Goal: Task Accomplishment & Management: Manage account settings

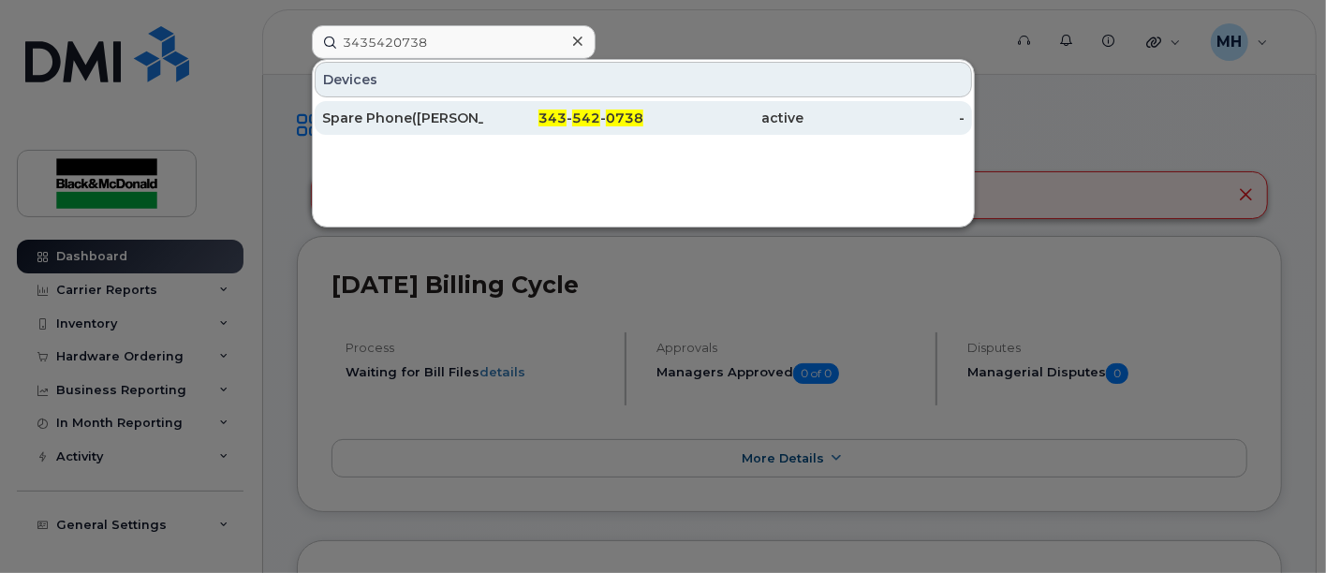
type input "3435420738"
click at [434, 109] on div "Spare Phone([PERSON_NAME])" at bounding box center [402, 118] width 161 height 19
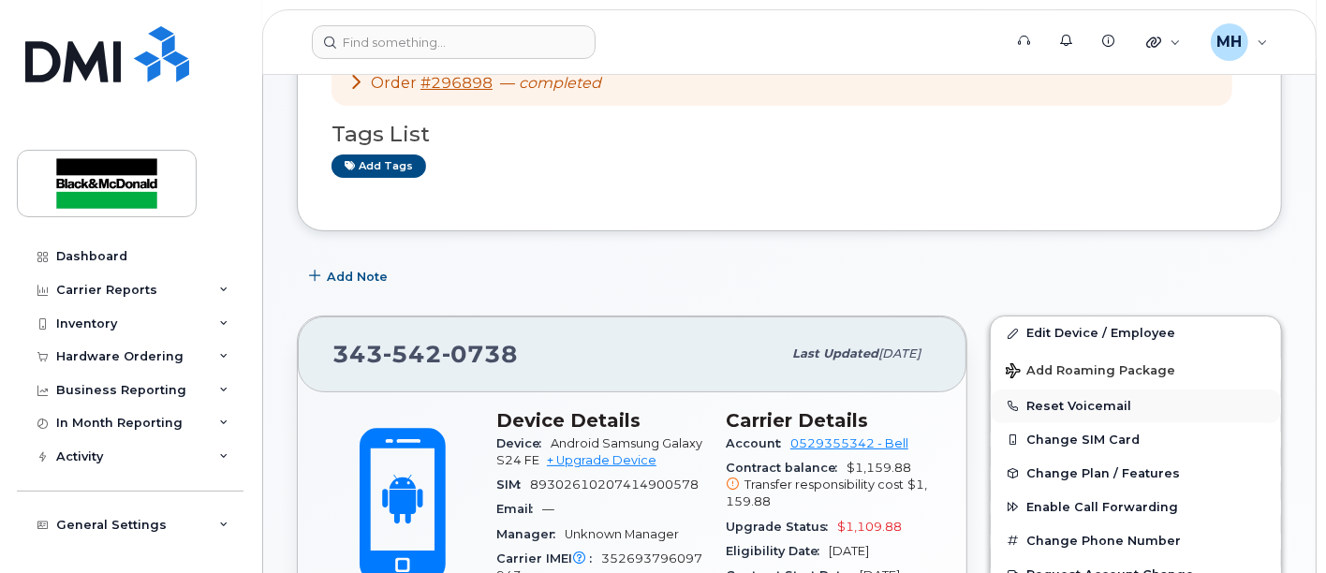
scroll to position [312, 0]
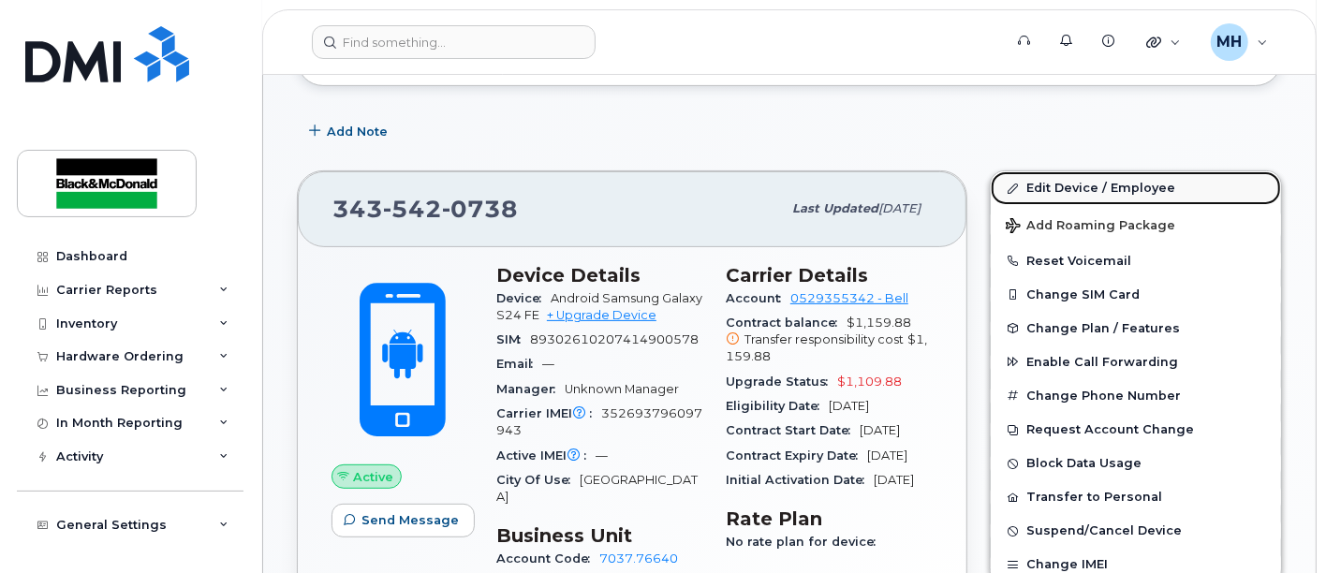
click at [1145, 190] on link "Edit Device / Employee" at bounding box center [1136, 188] width 290 height 34
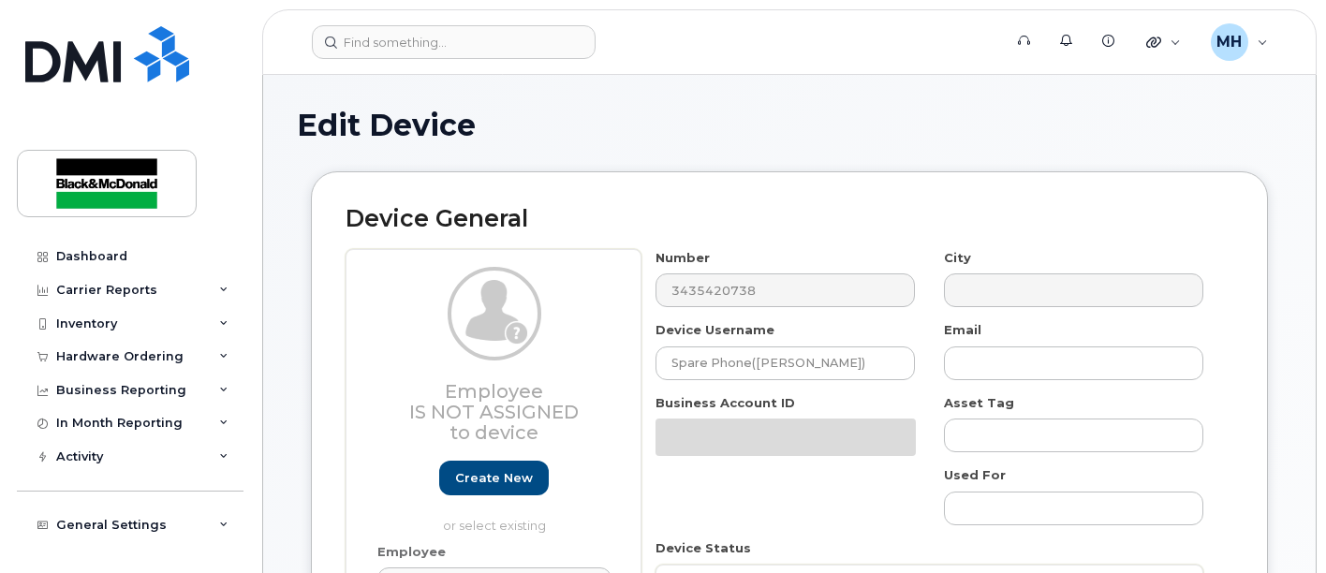
select select "9171643"
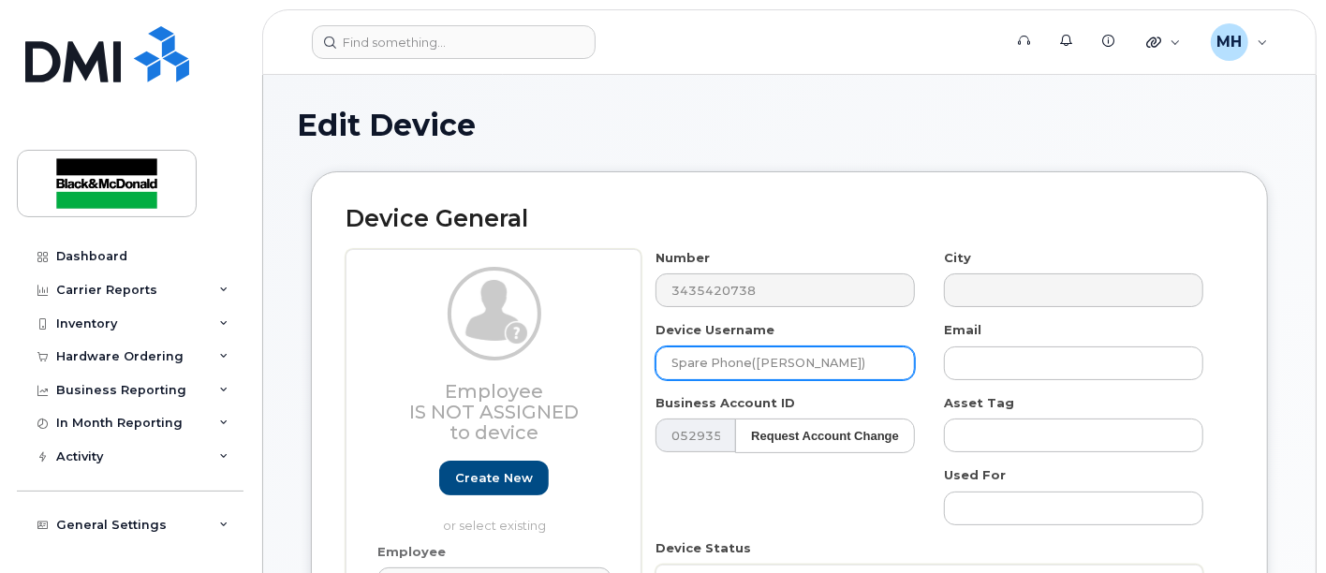
drag, startPoint x: 880, startPoint y: 361, endPoint x: -70, endPoint y: 303, distance: 952.0
drag, startPoint x: 817, startPoint y: 348, endPoint x: 827, endPoint y: 352, distance: 10.1
click at [819, 349] on input "Spare Phone([PERSON_NAME])" at bounding box center [784, 363] width 259 height 34
click at [869, 368] on input "Spare Phone([PERSON_NAME])" at bounding box center [784, 363] width 259 height 34
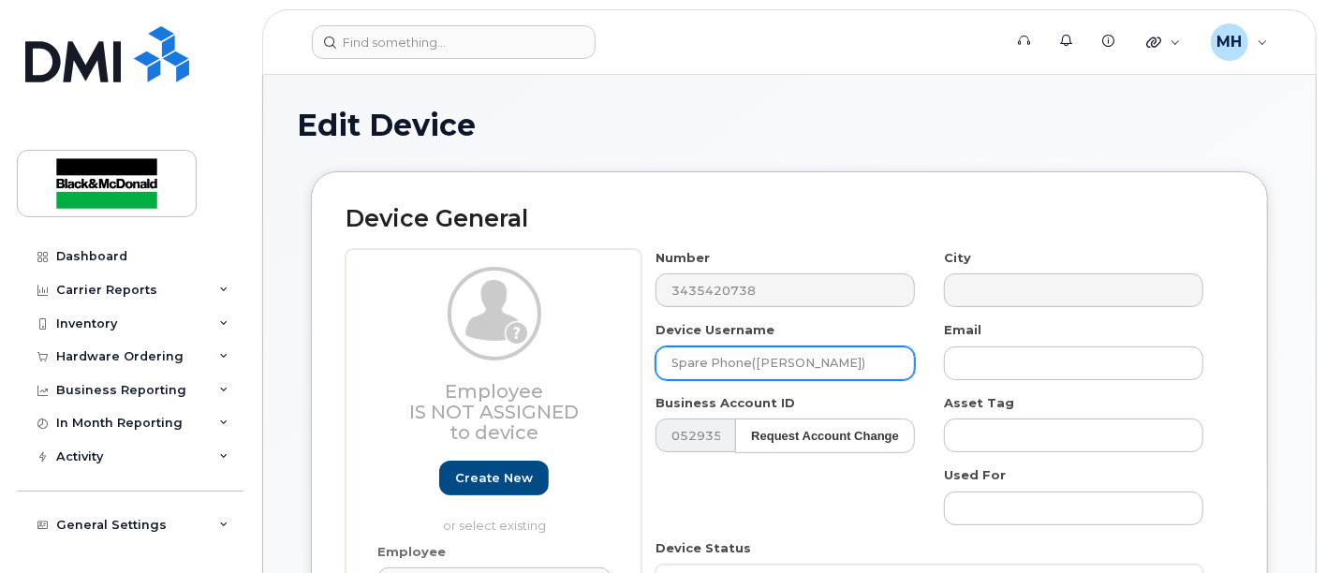
drag, startPoint x: 869, startPoint y: 365, endPoint x: 449, endPoint y: 353, distance: 419.6
click at [480, 360] on div "Employee Is not assigned to device Create new or select existing Employee Selec…" at bounding box center [789, 502] width 888 height 506
paste input "[PERSON_NAME]"
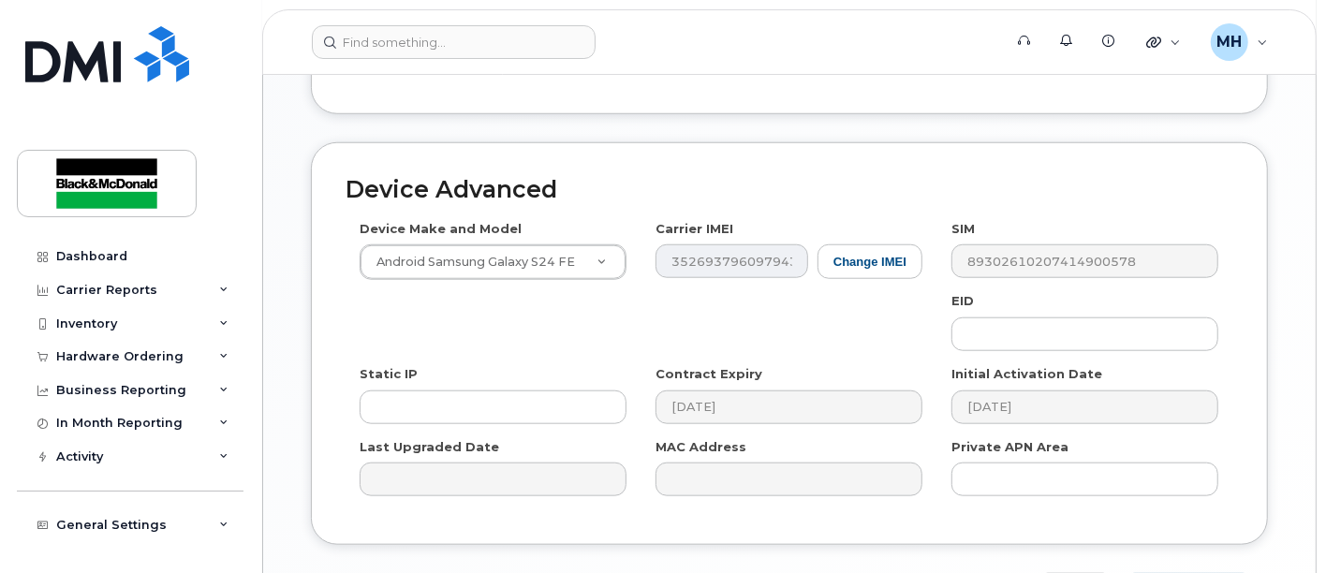
scroll to position [1102, 0]
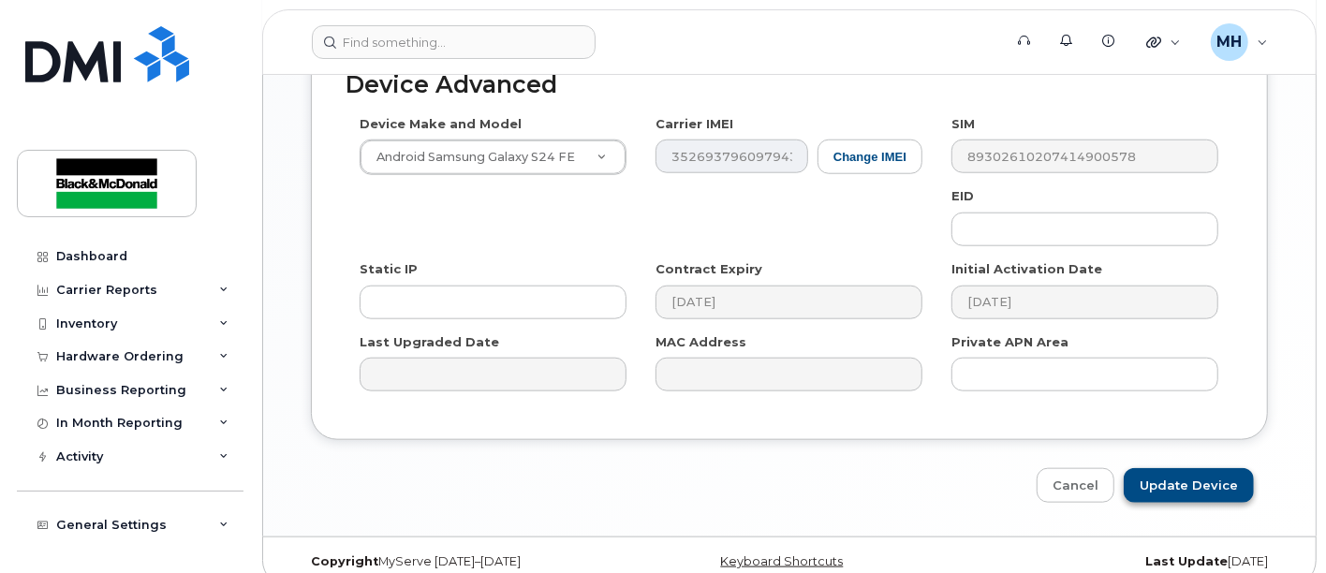
type input "[PERSON_NAME]"
drag, startPoint x: 1177, startPoint y: 468, endPoint x: 50, endPoint y: 300, distance: 1139.8
click at [1175, 468] on input "Update Device" at bounding box center [1188, 485] width 130 height 35
type input "Saving..."
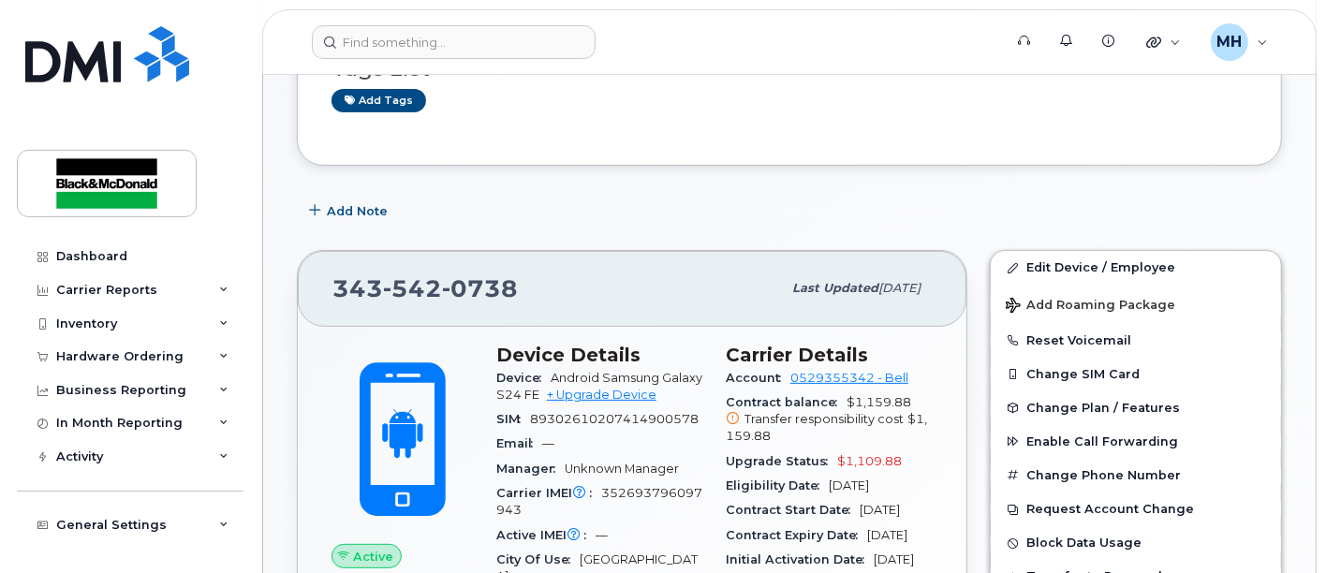
scroll to position [416, 0]
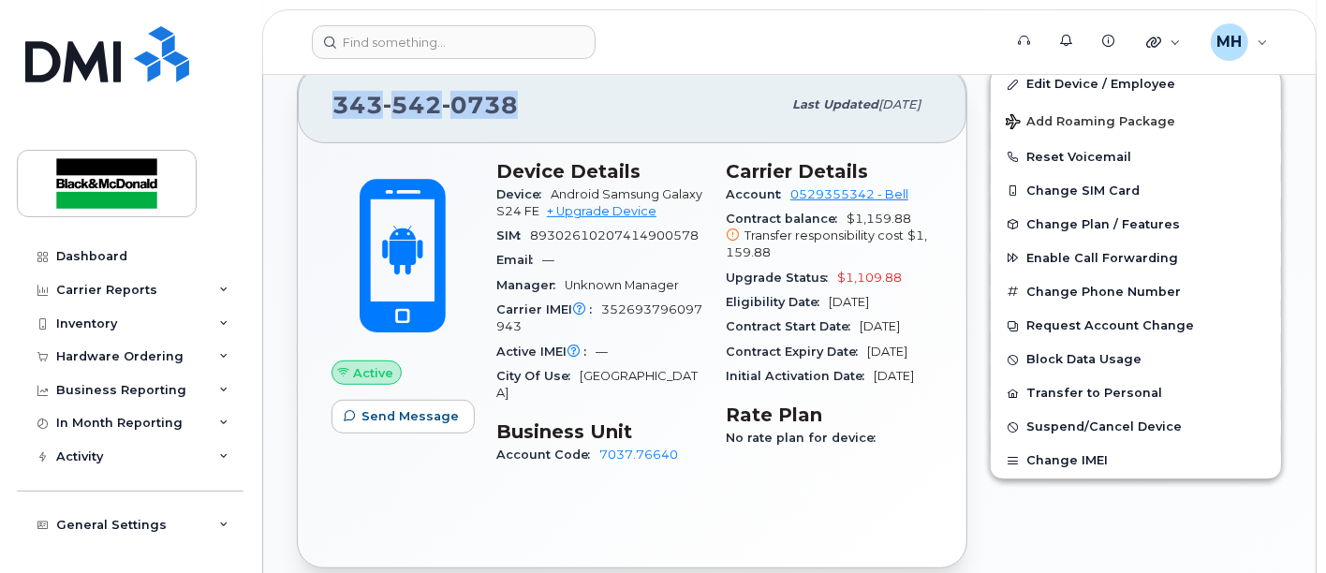
drag, startPoint x: 510, startPoint y: 110, endPoint x: 13, endPoint y: 131, distance: 497.6
click at [262, 101] on div "Support Alerts Knowledge Base Quicklinks Suspend / Cancel Device Change SIM Car…" at bounding box center [789, 543] width 1054 height 1769
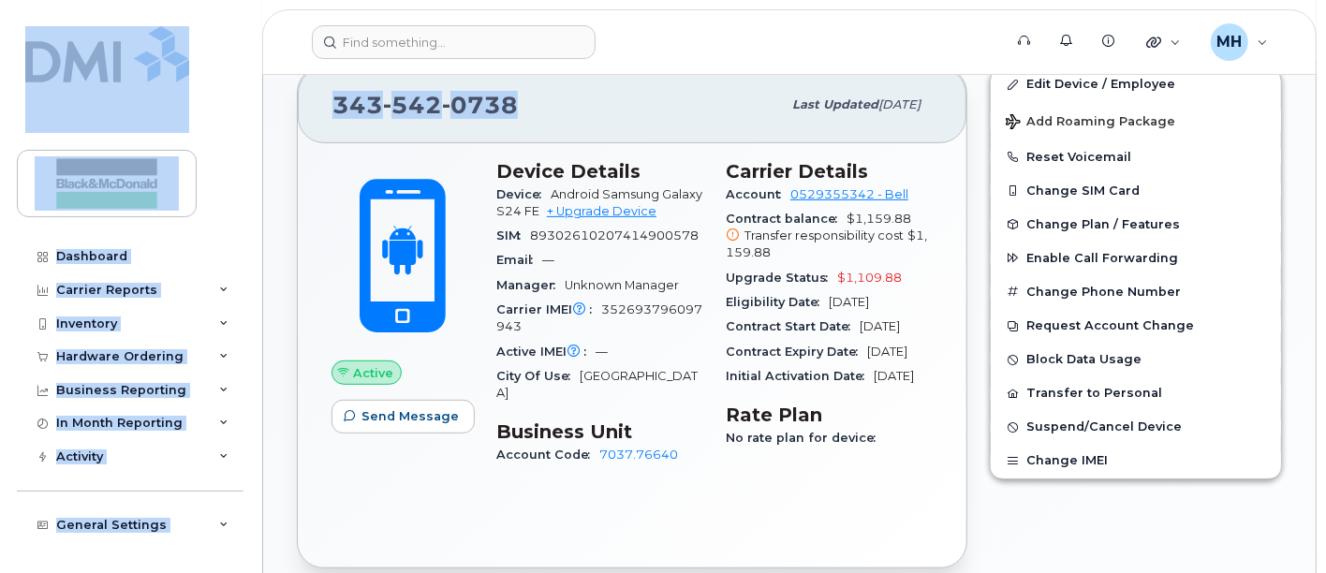
copy div "Dashboard Carrier Reports Monthly Billing Data Daily Data Pooling Data Behavior…"
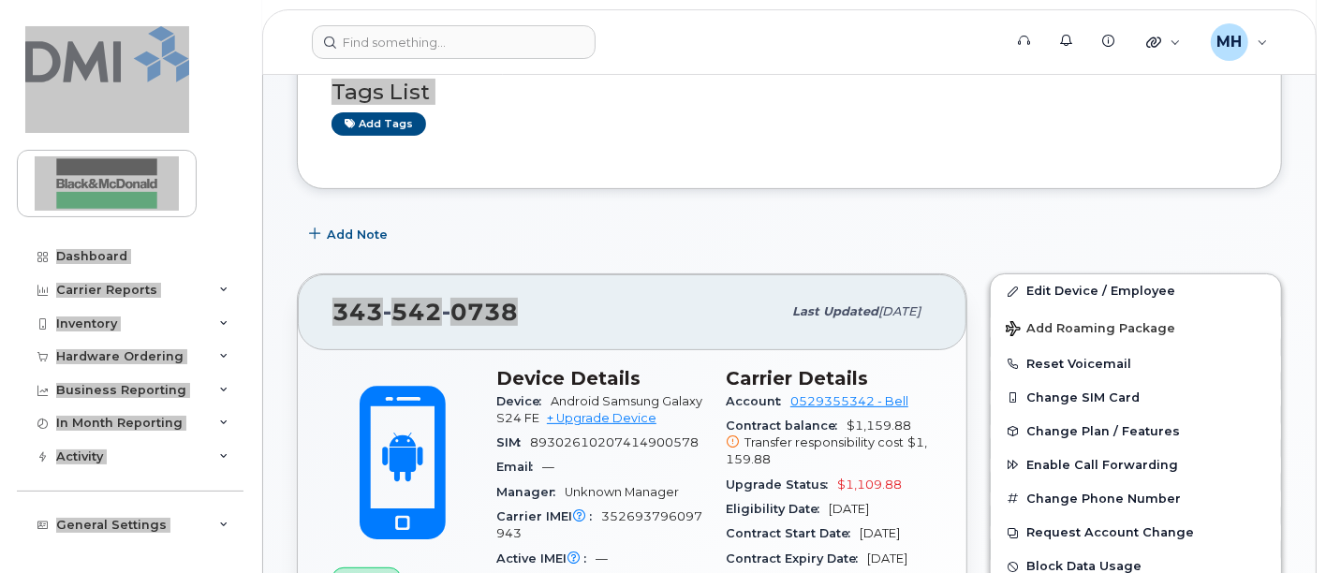
scroll to position [208, 0]
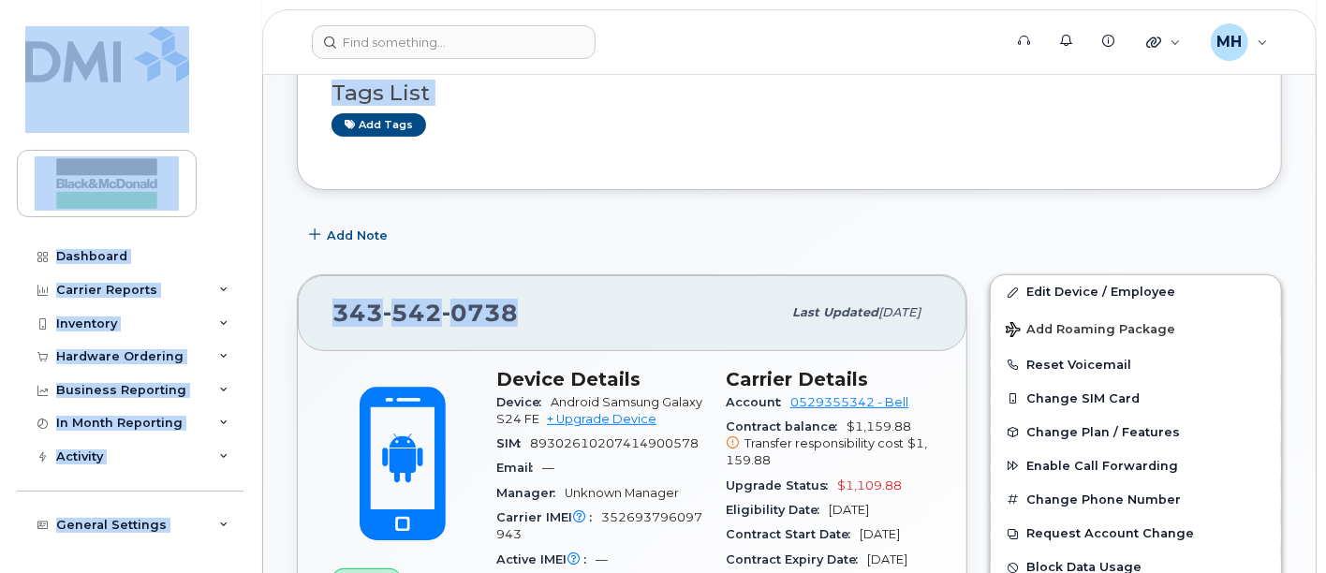
click at [497, 301] on span "0738" at bounding box center [480, 313] width 76 height 28
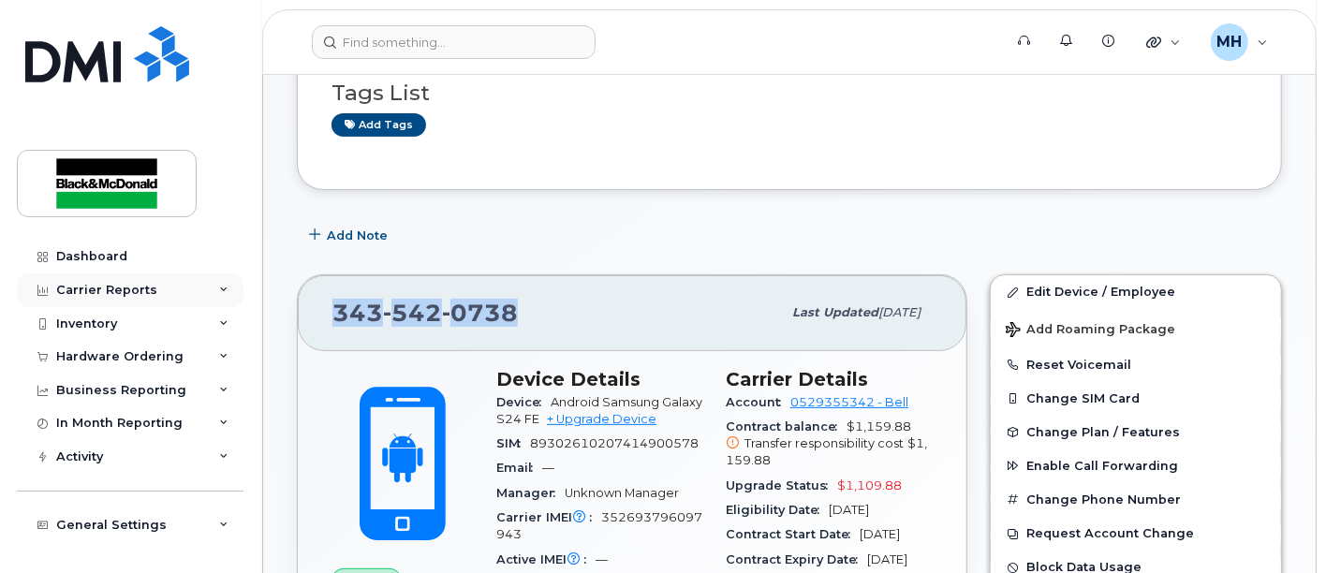
drag, startPoint x: 516, startPoint y: 314, endPoint x: 64, endPoint y: 295, distance: 452.6
click at [330, 303] on div "343 542 0738 Last updated Aug 22, 2025" at bounding box center [632, 312] width 668 height 75
copy span "343 542 0738"
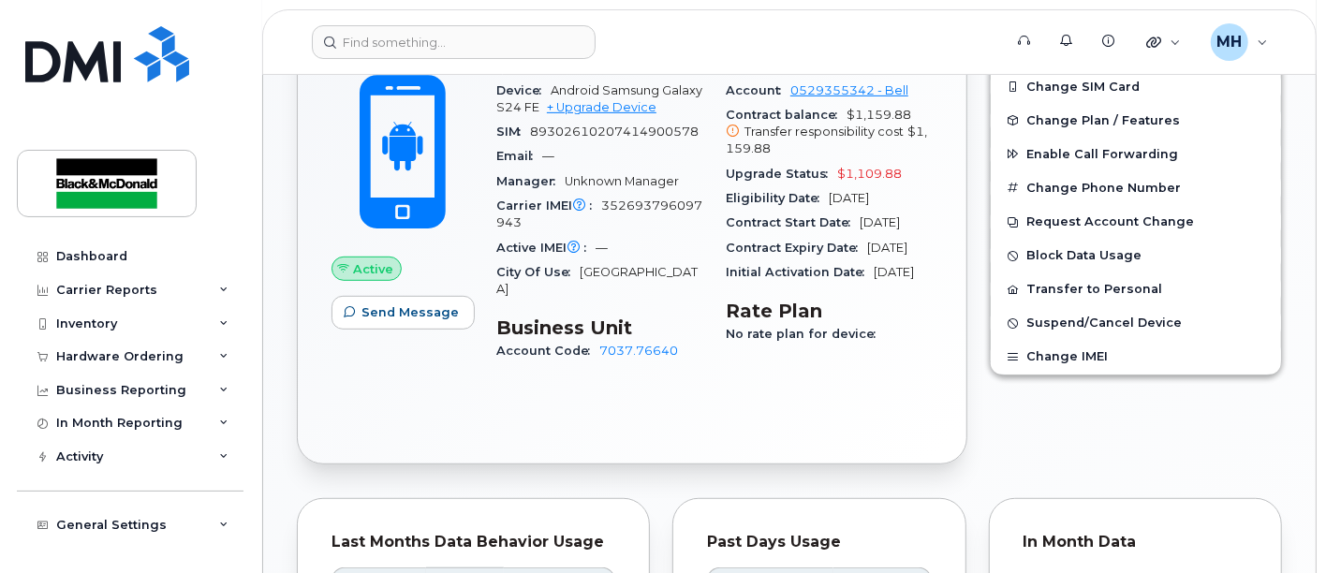
scroll to position [416, 0]
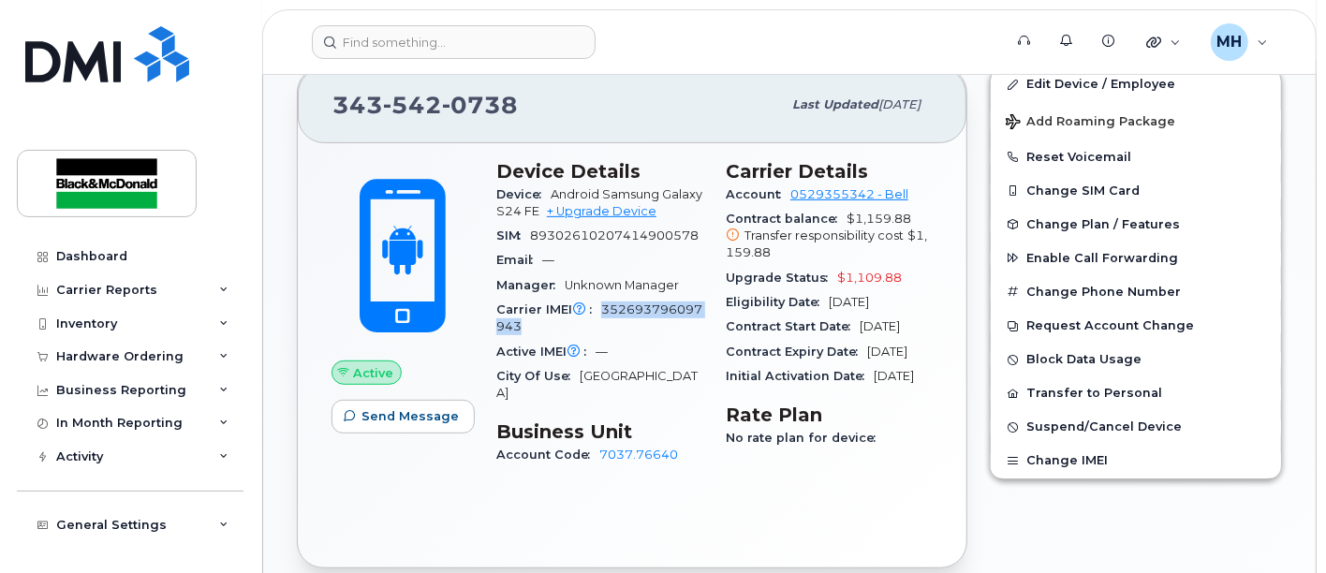
drag, startPoint x: 601, startPoint y: 305, endPoint x: 588, endPoint y: 320, distance: 19.9
click at [665, 318] on div "Carrier IMEI Carrier IMEI is reported during the last billing cycle or change o…" at bounding box center [599, 319] width 207 height 42
copy span "352693796097943"
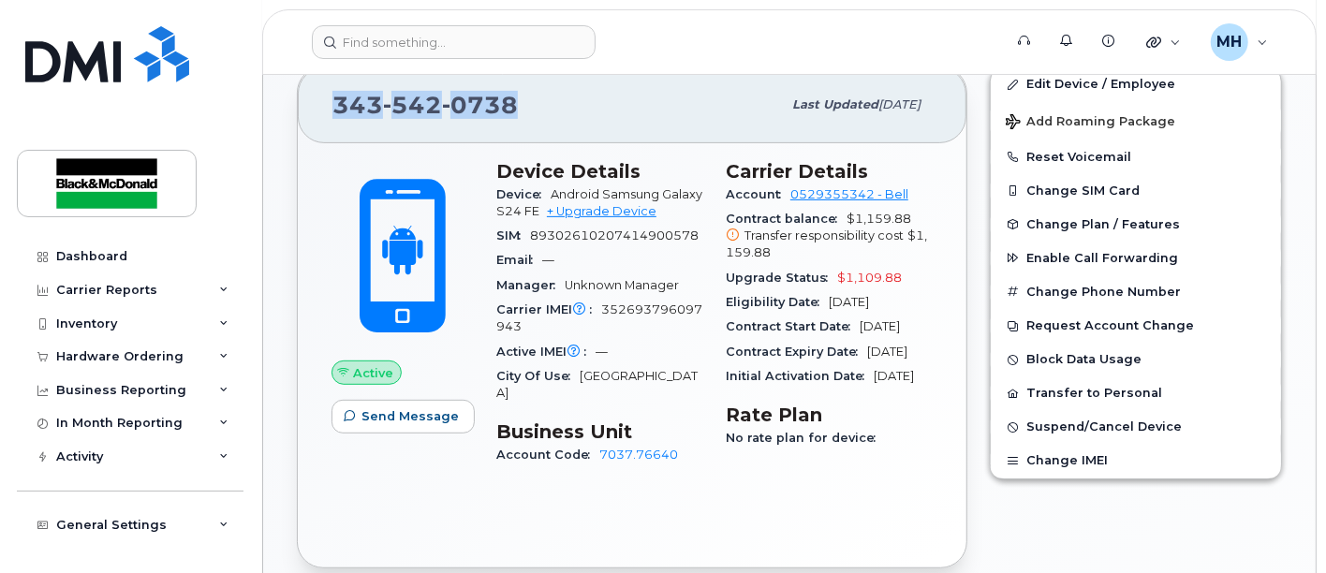
drag, startPoint x: 510, startPoint y: 106, endPoint x: 283, endPoint y: 100, distance: 227.6
click at [283, 100] on div "Ethan Borys-Walker Active Order #296898 — completed Tags List Add tags Add Note…" at bounding box center [789, 543] width 1052 height 1769
copy span "343 542 0738"
